Goal: Task Accomplishment & Management: Use online tool/utility

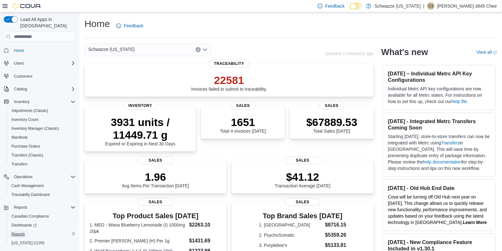
click at [25, 230] on link "Reports" at bounding box center [18, 234] width 18 height 8
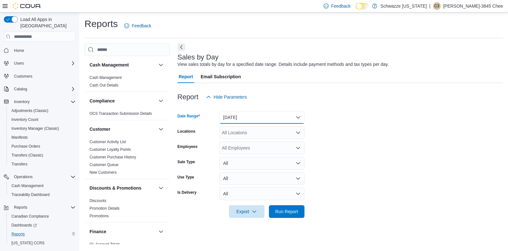
click at [274, 117] on button "[DATE]" at bounding box center [262, 117] width 85 height 13
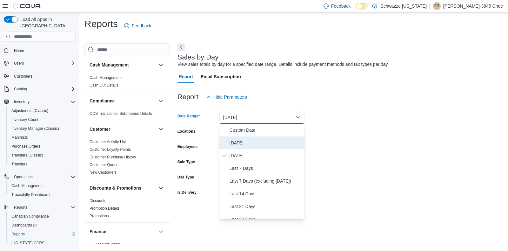
click at [250, 145] on span "[DATE]" at bounding box center [266, 143] width 72 height 8
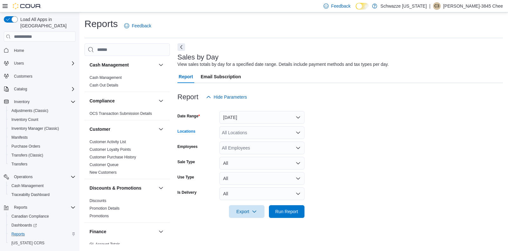
click at [248, 132] on div "All Locations" at bounding box center [262, 132] width 85 height 13
type input "***"
click at [259, 141] on span "RGO14 Ruidoso" at bounding box center [252, 143] width 33 height 6
click at [297, 213] on span "Run Report" at bounding box center [287, 211] width 23 height 6
